Goal: Obtain resource: Download file/media

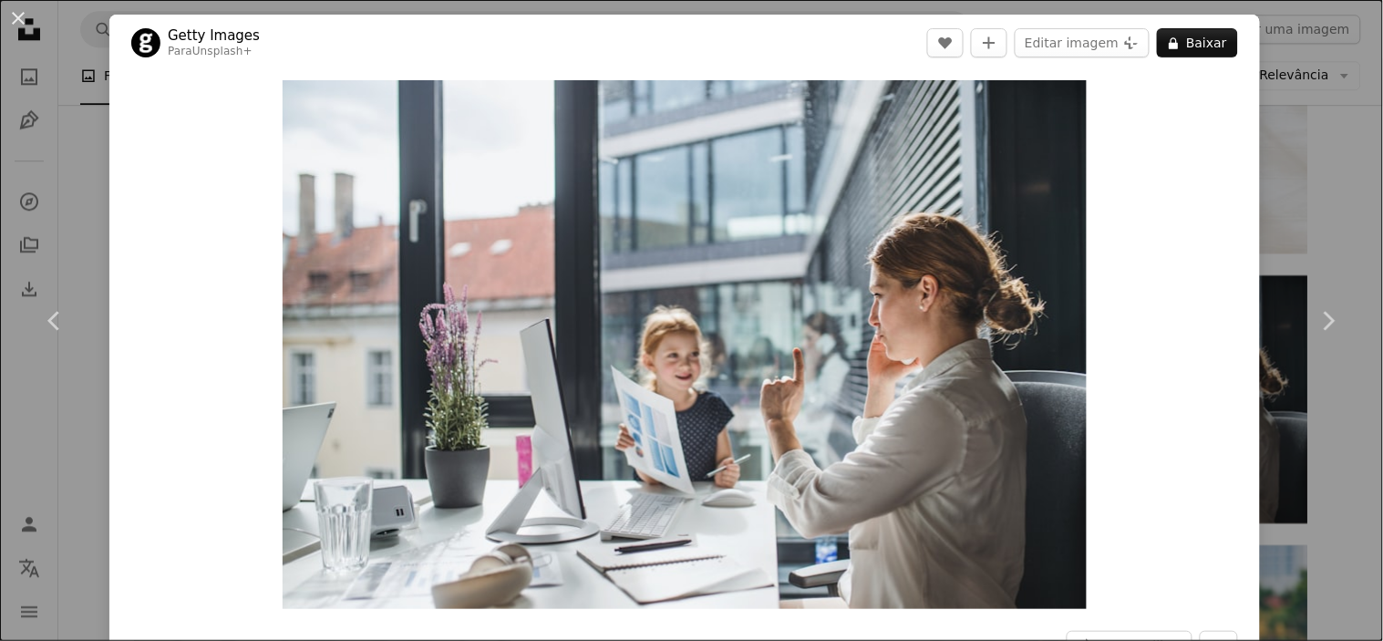
scroll to position [815, 0]
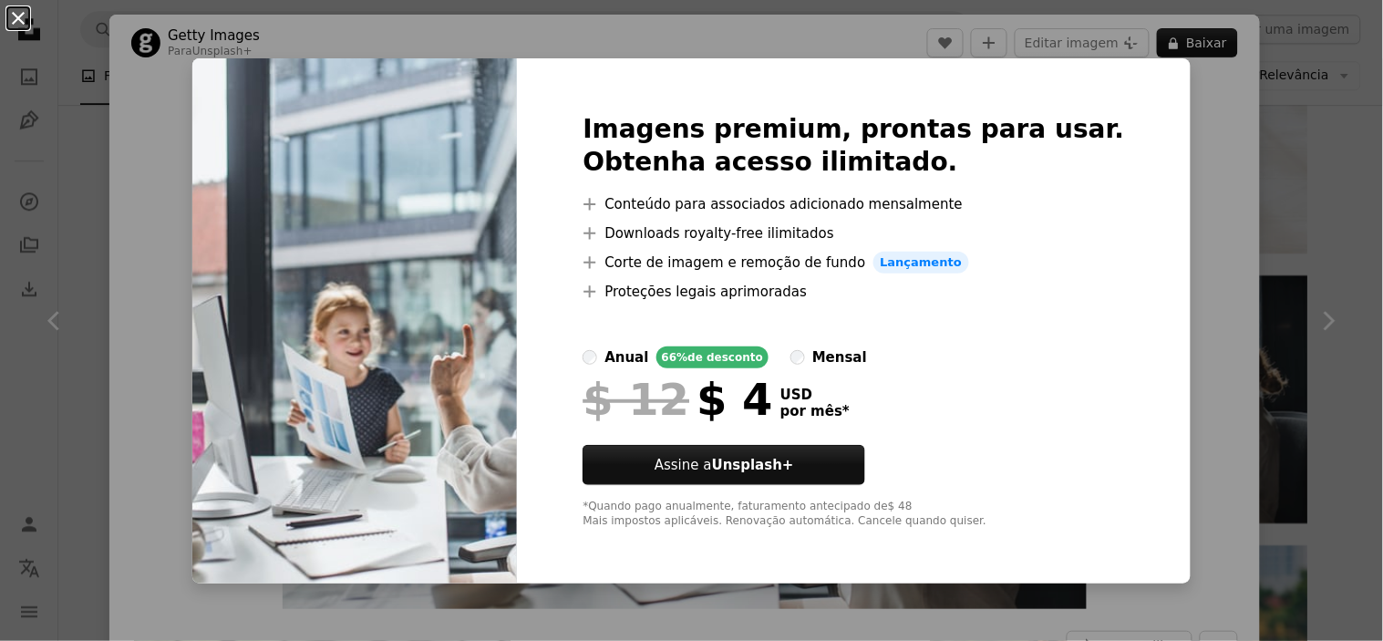
click at [15, 29] on button "An X shape" at bounding box center [18, 18] width 22 height 22
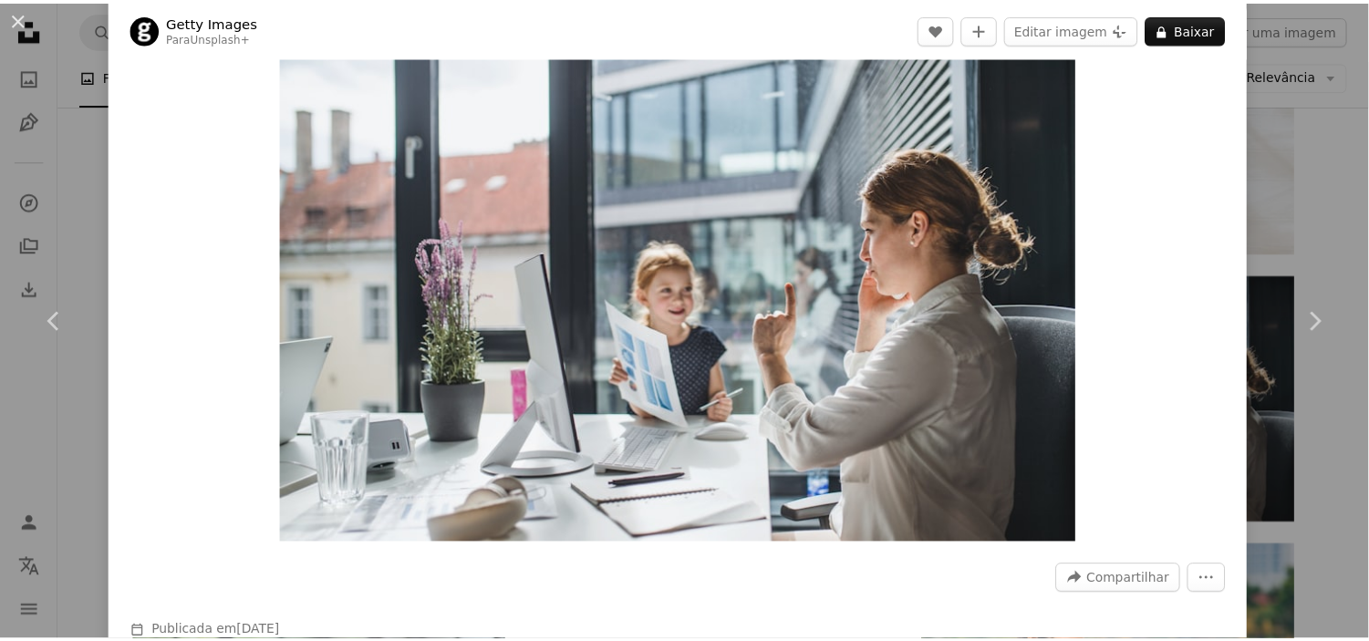
scroll to position [101, 0]
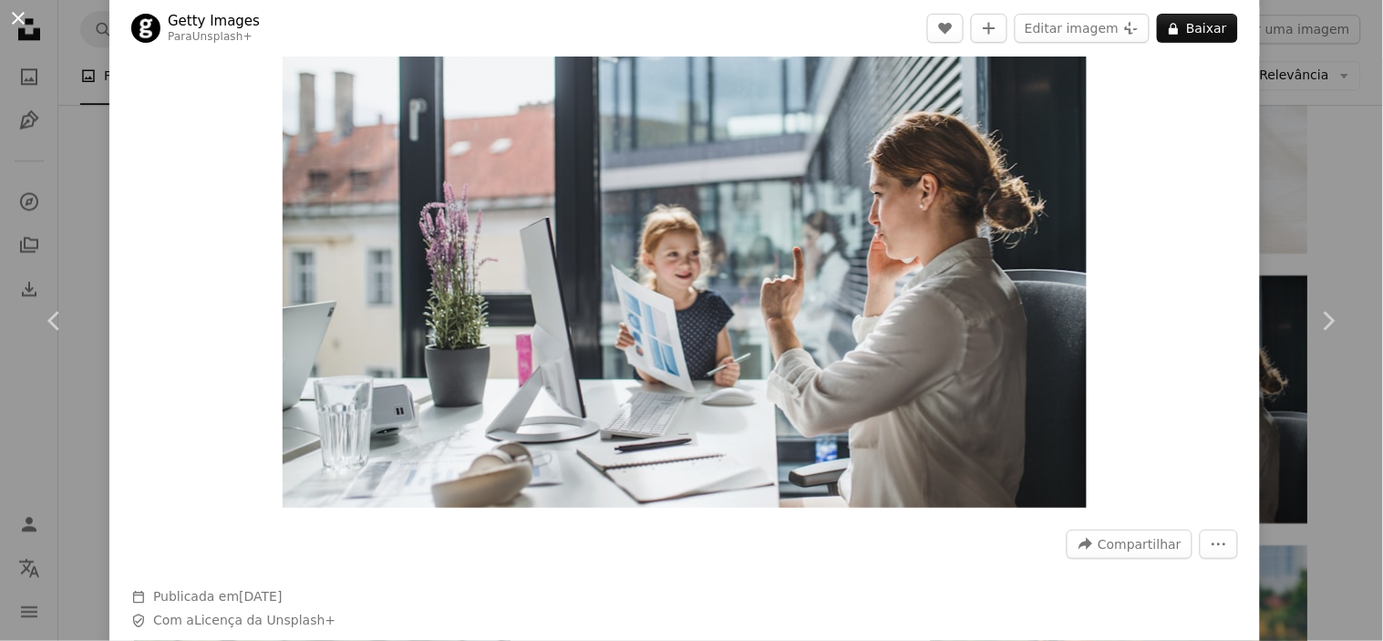
click at [21, 21] on button "An X shape" at bounding box center [18, 18] width 22 height 22
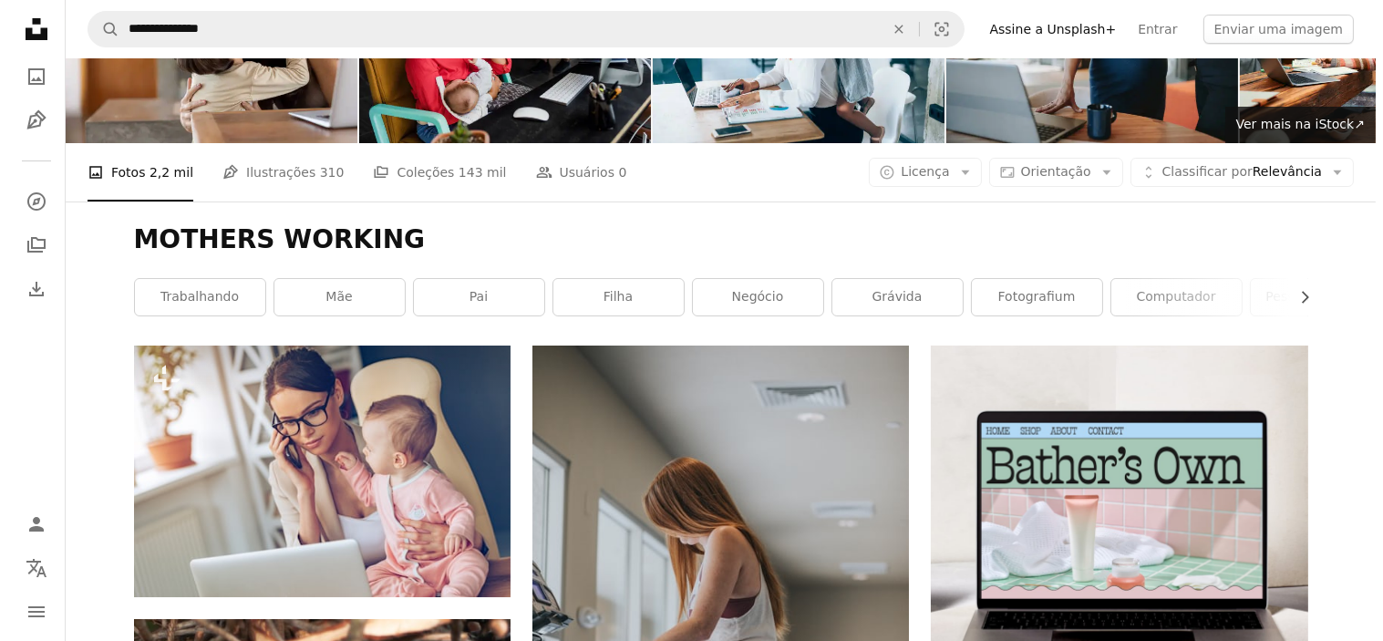
scroll to position [101, 0]
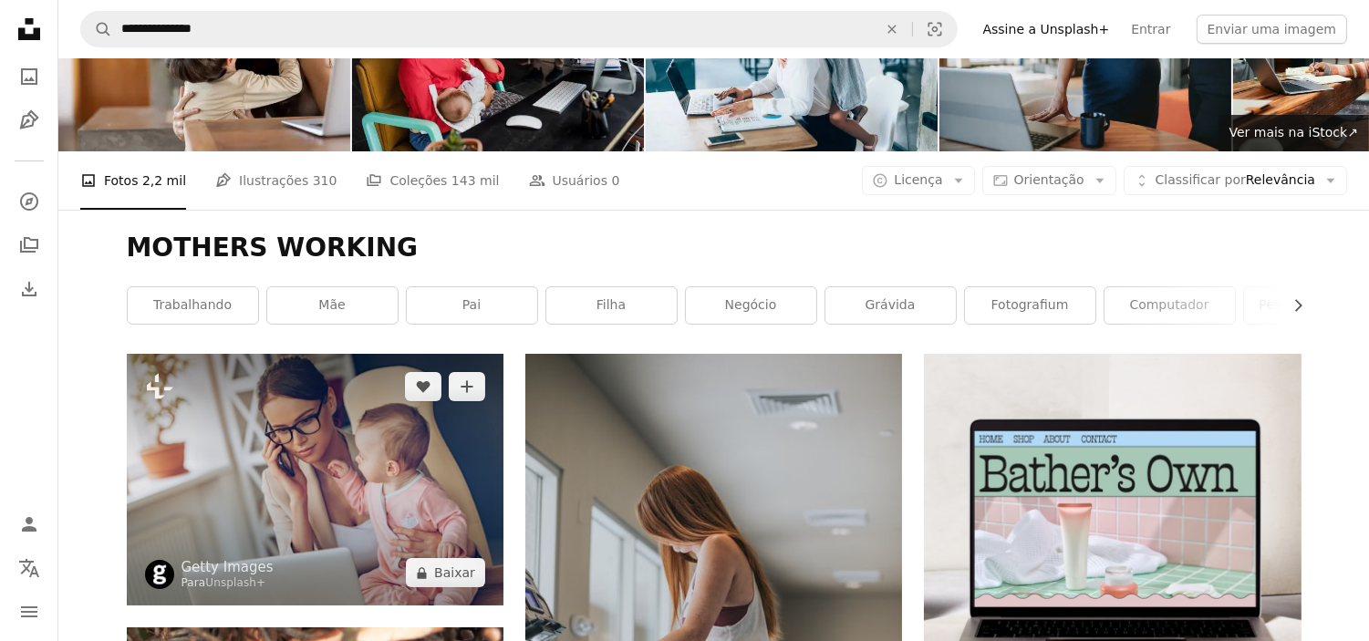
click at [278, 461] on img at bounding box center [315, 480] width 377 height 252
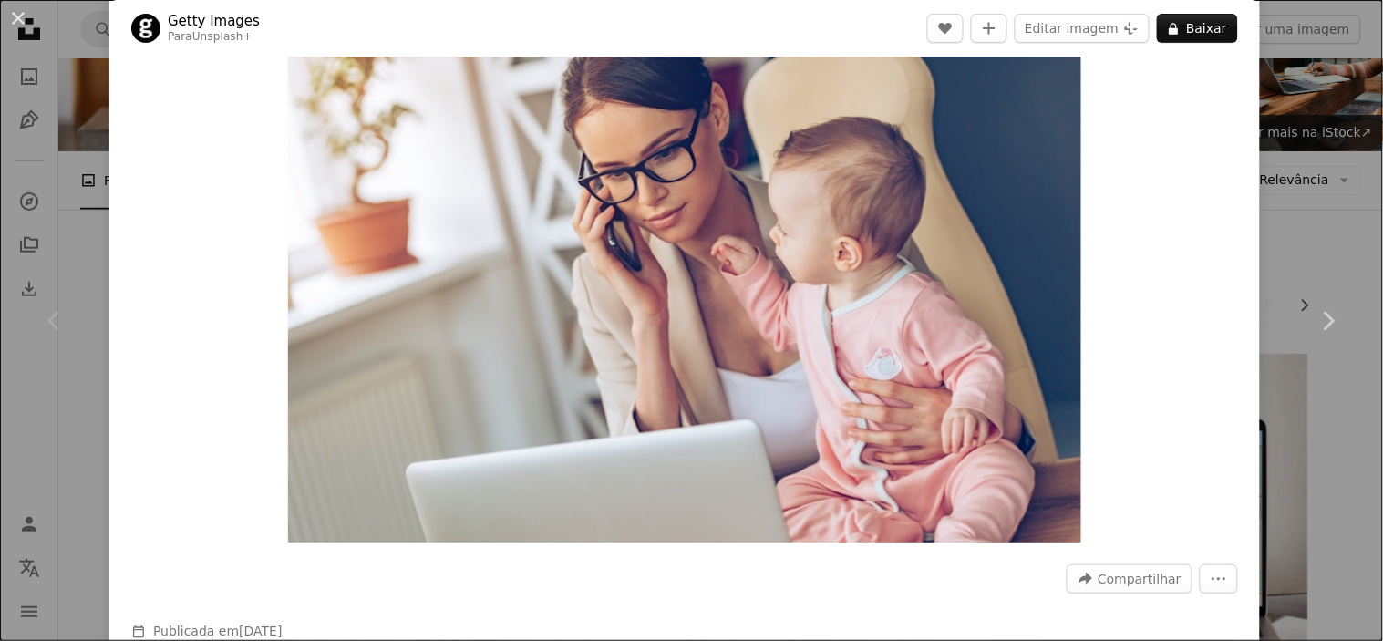
scroll to position [101, 0]
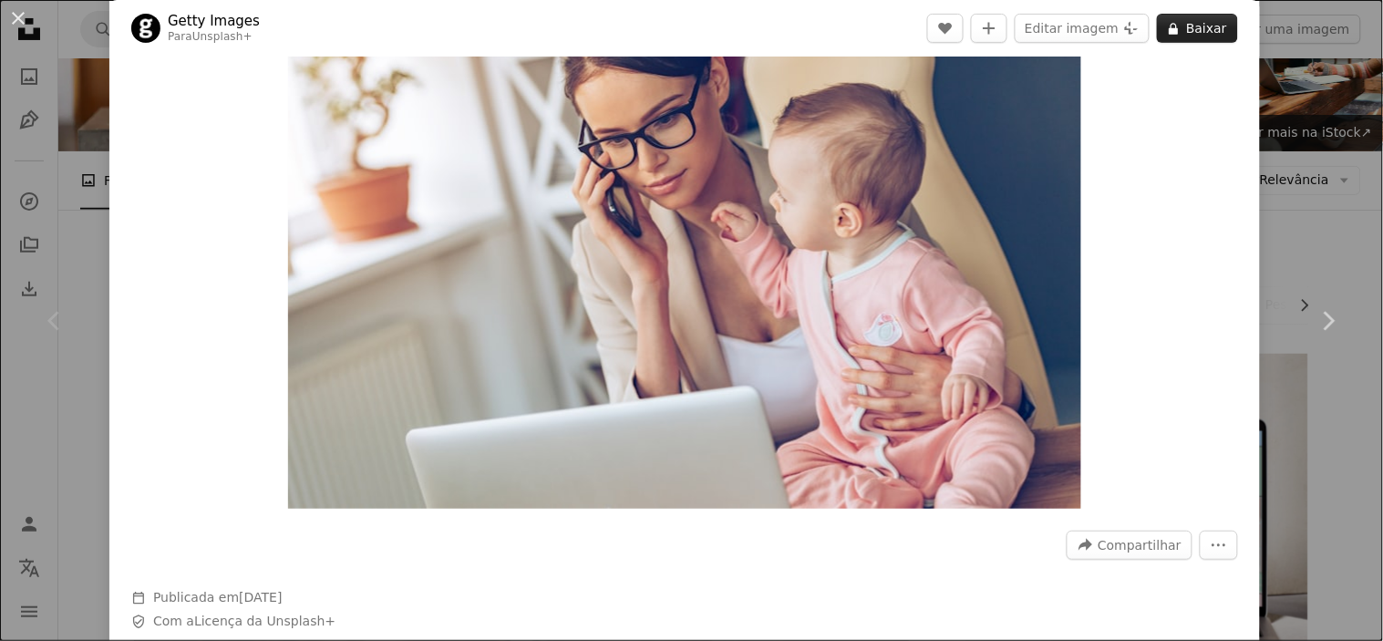
click at [1190, 31] on button "A lock Baixar" at bounding box center [1197, 28] width 81 height 29
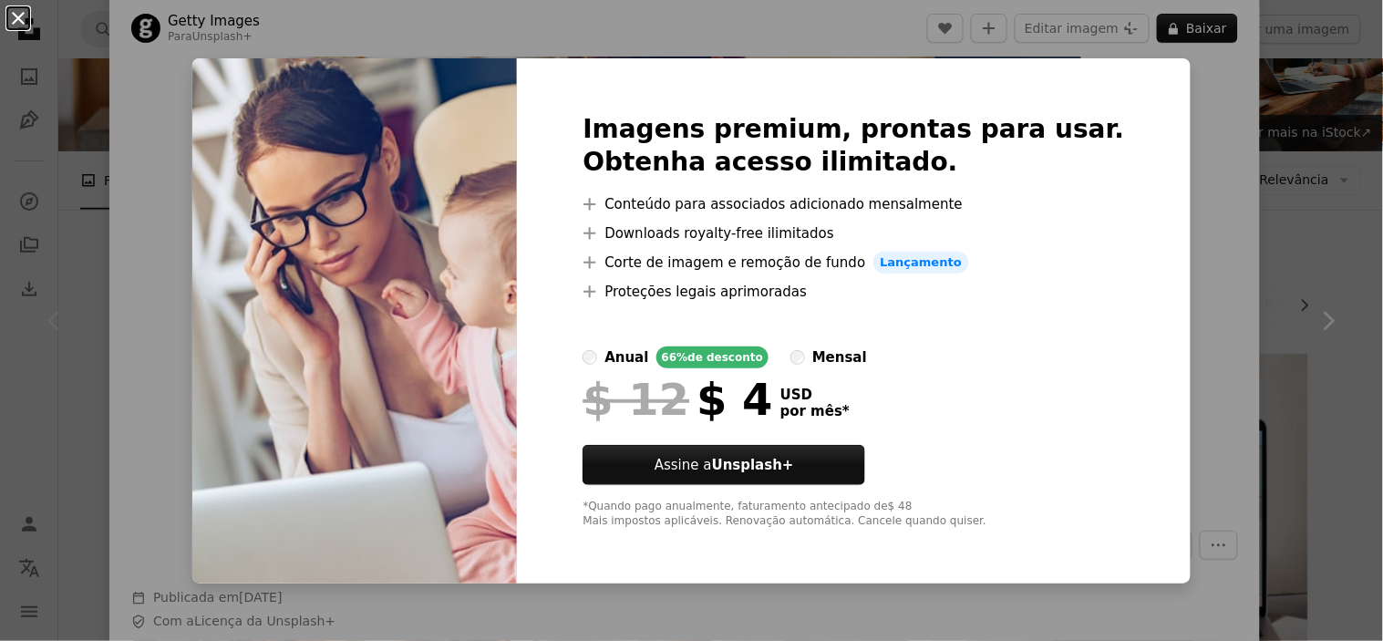
click at [28, 26] on button "An X shape" at bounding box center [18, 18] width 22 height 22
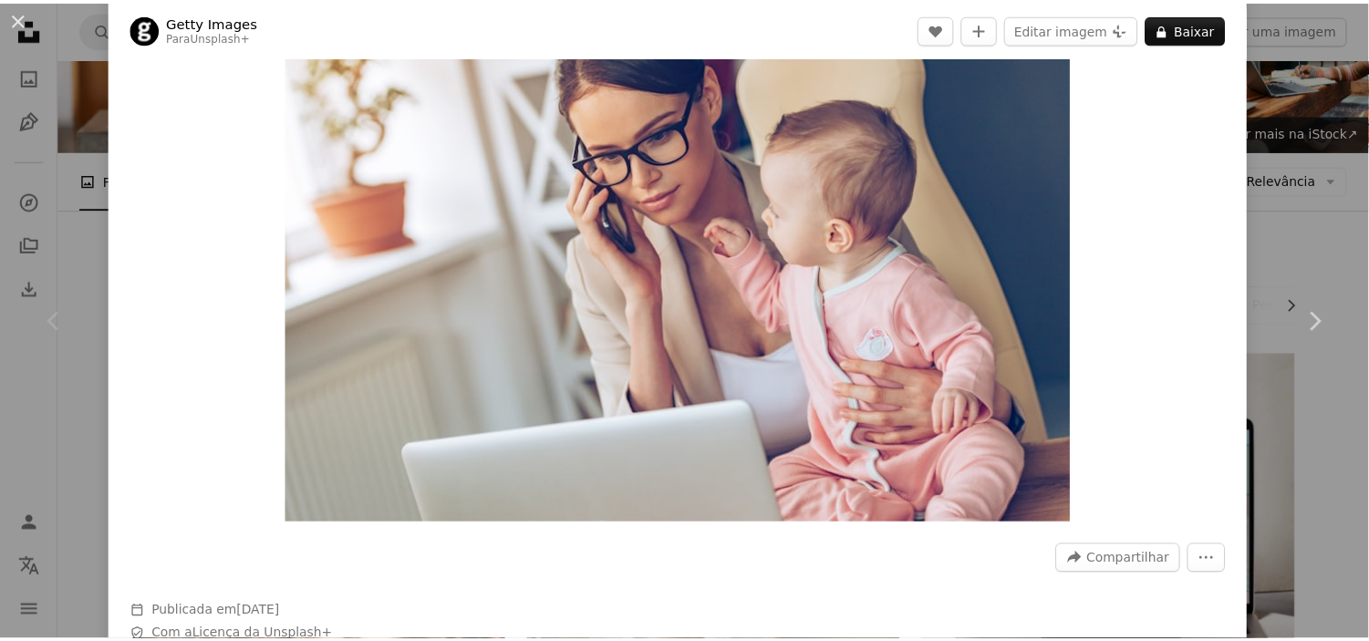
scroll to position [101, 0]
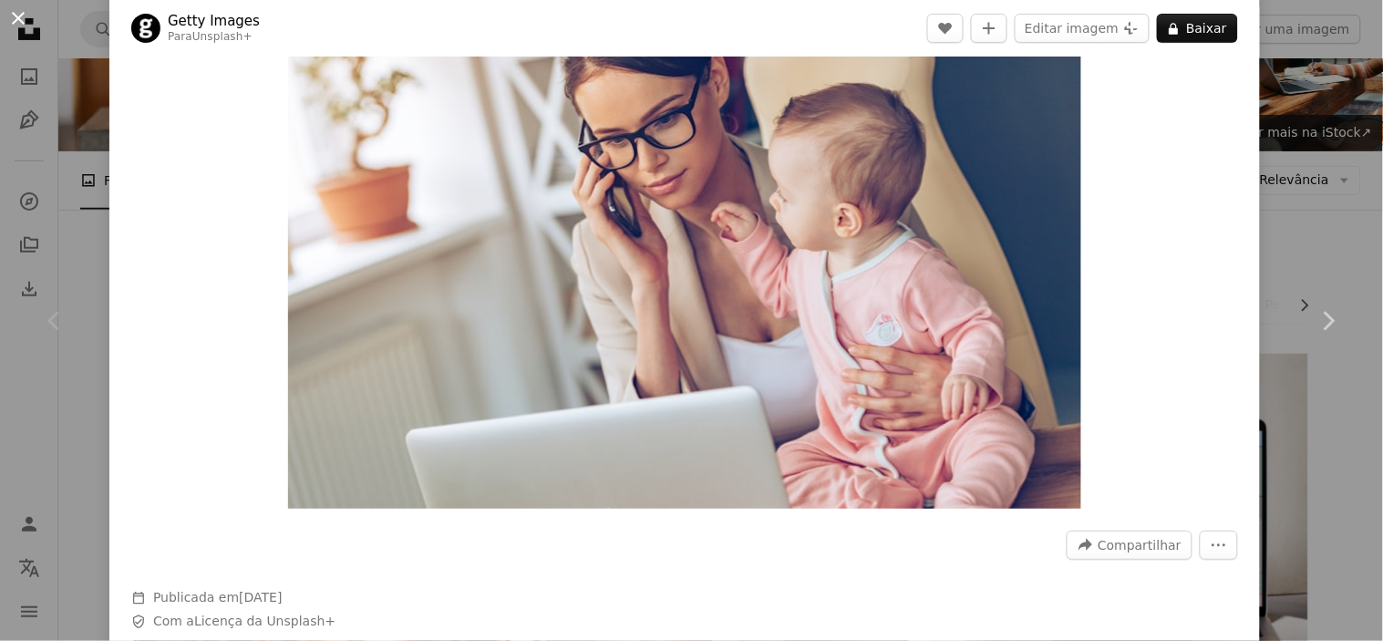
click at [16, 13] on button "An X shape" at bounding box center [18, 18] width 22 height 22
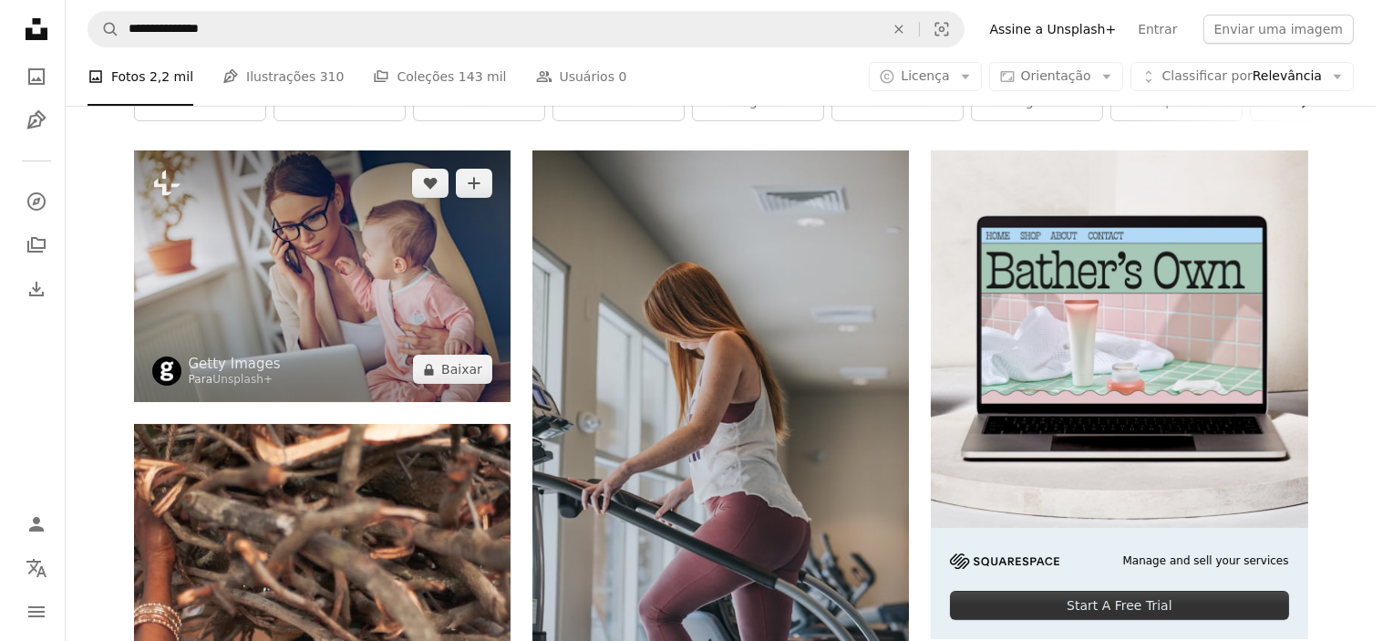
scroll to position [304, 0]
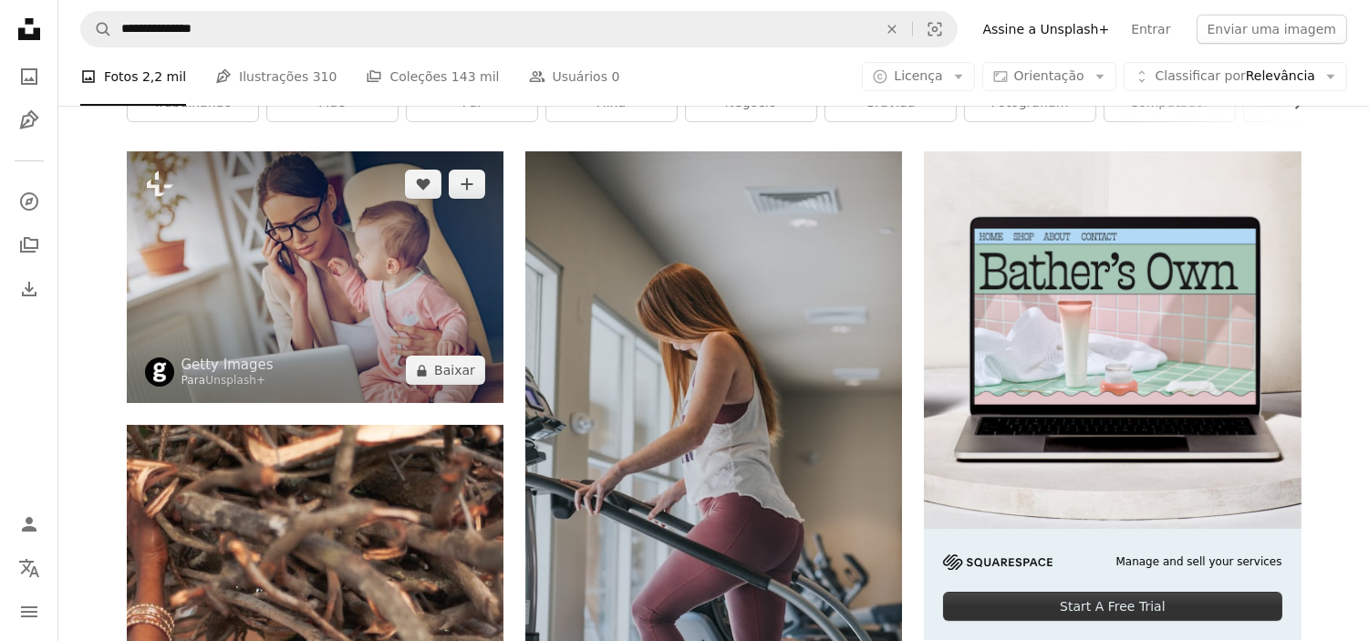
click at [347, 241] on img at bounding box center [315, 277] width 377 height 252
